Goal: Task Accomplishment & Management: Use online tool/utility

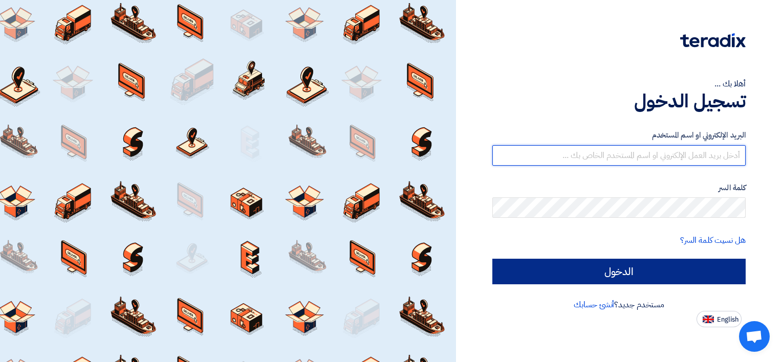
type input "[PERSON_NAME][EMAIL_ADDRESS][DOMAIN_NAME]"
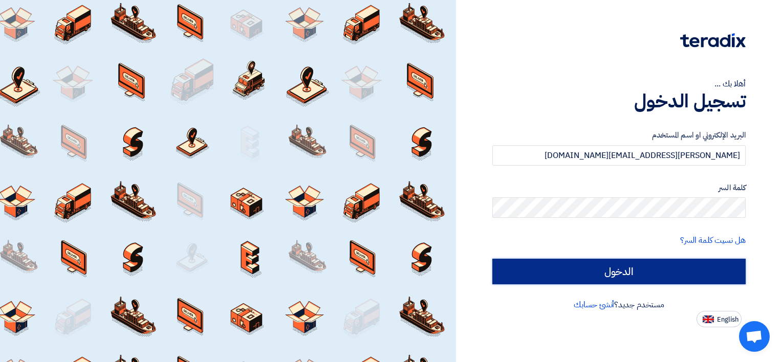
click at [548, 261] on input "الدخول" at bounding box center [618, 272] width 253 height 26
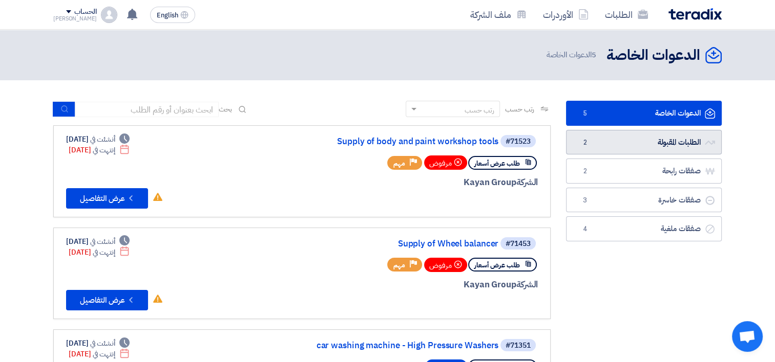
click at [660, 135] on link "الطلبات المقبولة الطلبات المقبولة 2" at bounding box center [644, 142] width 156 height 25
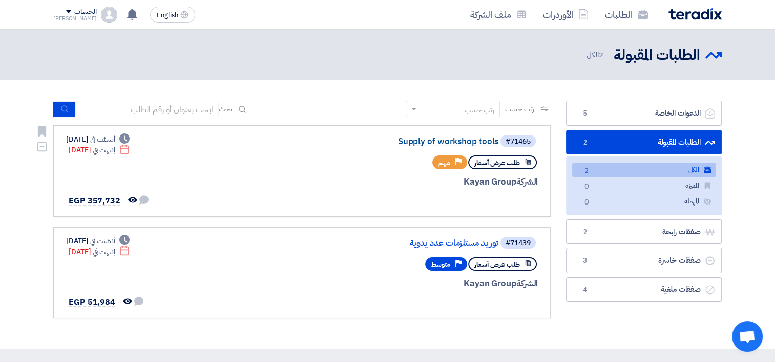
click at [442, 143] on link "Supply of workshop tools" at bounding box center [395, 141] width 205 height 9
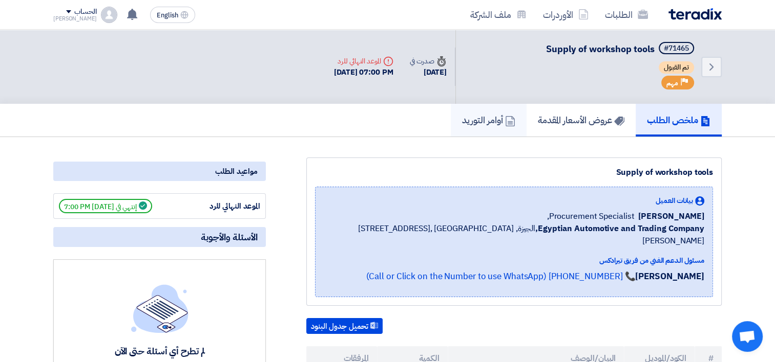
click at [489, 119] on h5 "أوامر التوريد" at bounding box center [488, 120] width 53 height 12
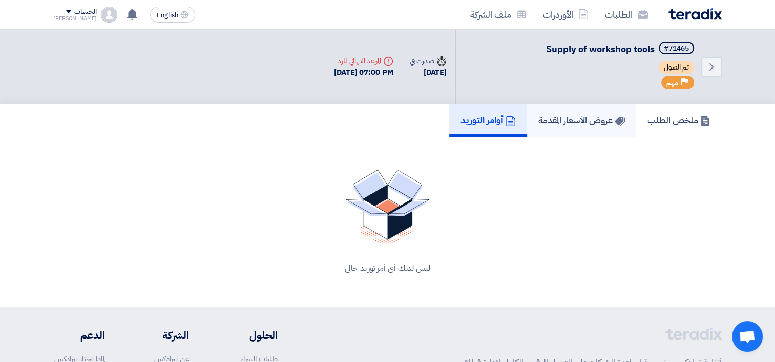
click at [586, 119] on h5 "عروض الأسعار المقدمة" at bounding box center [581, 120] width 87 height 12
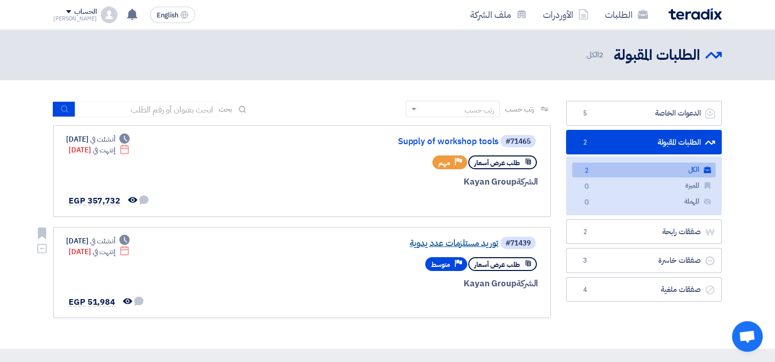
click at [436, 242] on link "توريد مستلزمات عدد يدوية" at bounding box center [395, 243] width 205 height 9
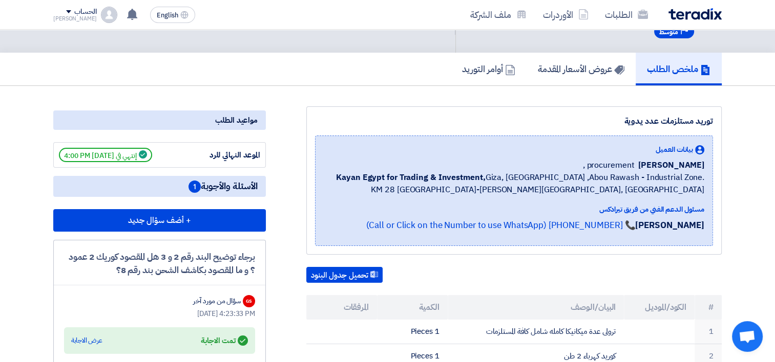
scroll to position [102, 0]
